Goal: Task Accomplishment & Management: Use online tool/utility

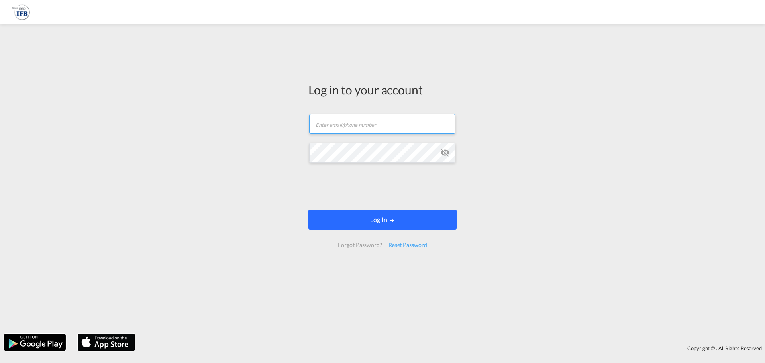
type input "[EMAIL_ADDRESS][PERSON_NAME][DOMAIN_NAME]"
click at [373, 217] on button "Log In" at bounding box center [382, 219] width 148 height 20
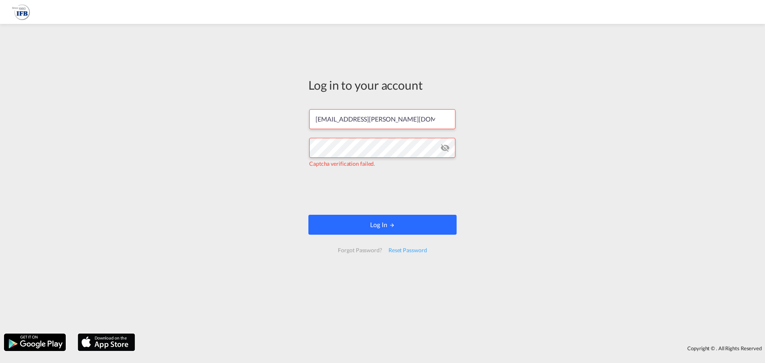
click at [427, 231] on button "Log In" at bounding box center [382, 225] width 148 height 20
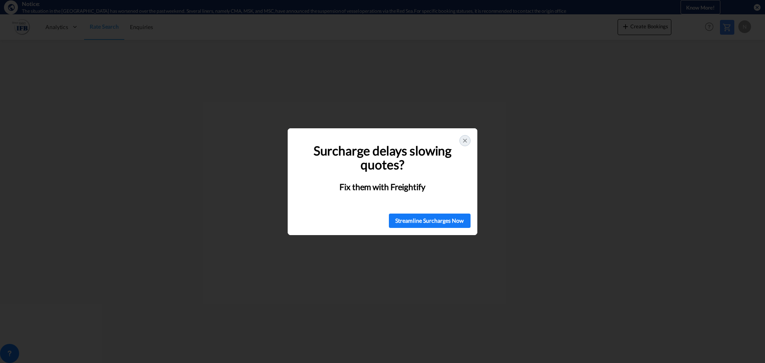
click at [467, 139] on icon at bounding box center [465, 140] width 6 height 6
